Goal: Task Accomplishment & Management: Manage account settings

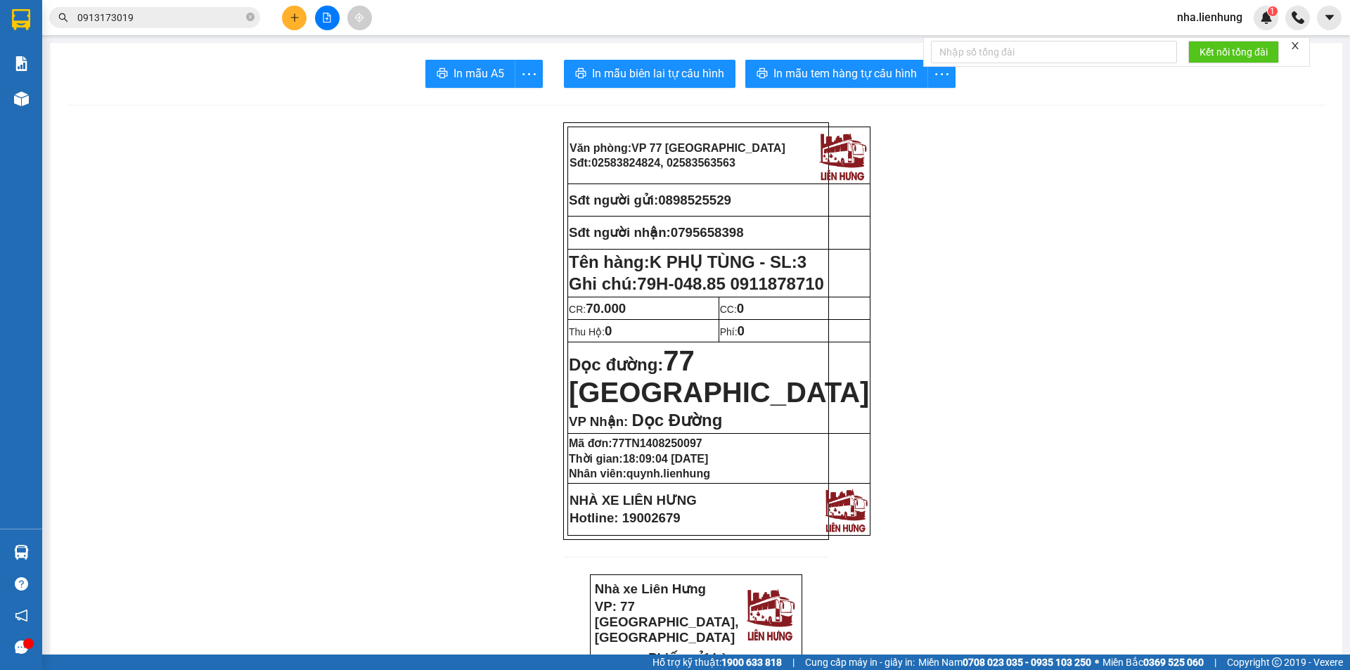
click at [1178, 11] on span "nha.lienhung" at bounding box center [1210, 17] width 88 height 18
click at [1203, 44] on span "Đăng xuất" at bounding box center [1216, 43] width 59 height 15
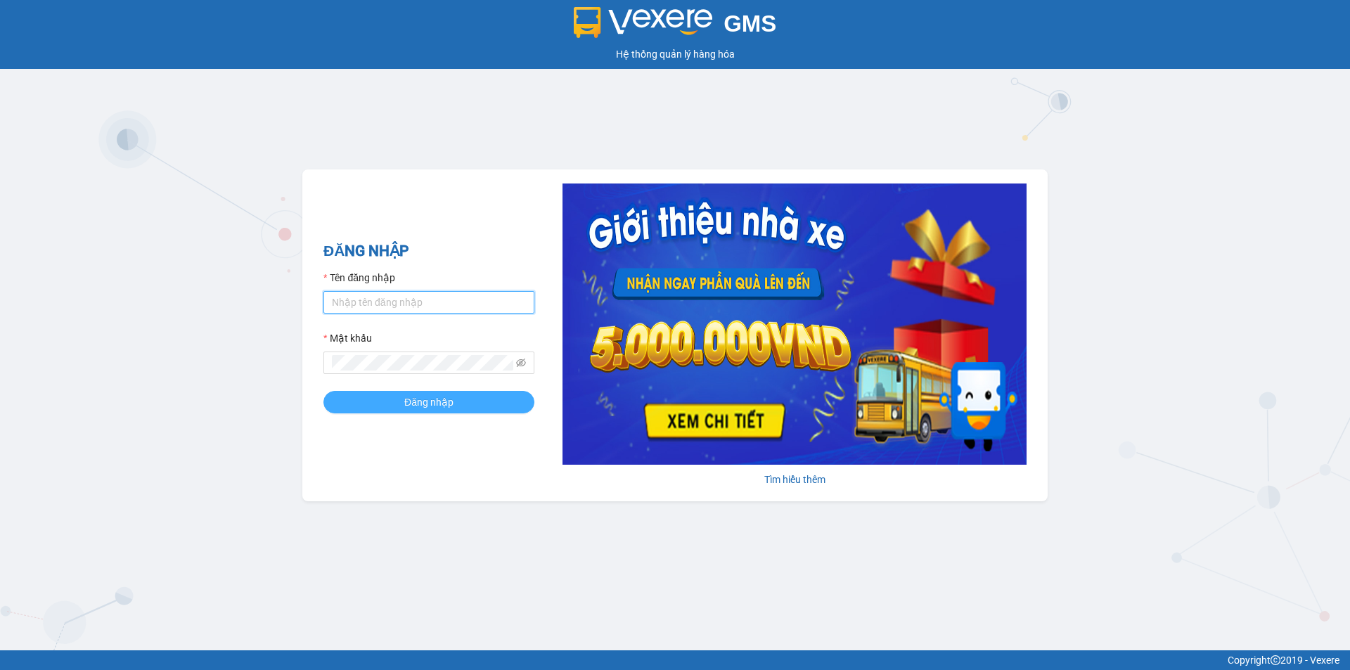
type input "trangnt.lienhung"
click at [371, 402] on button "Đăng nhập" at bounding box center [428, 402] width 211 height 22
